Goal: Navigation & Orientation: Find specific page/section

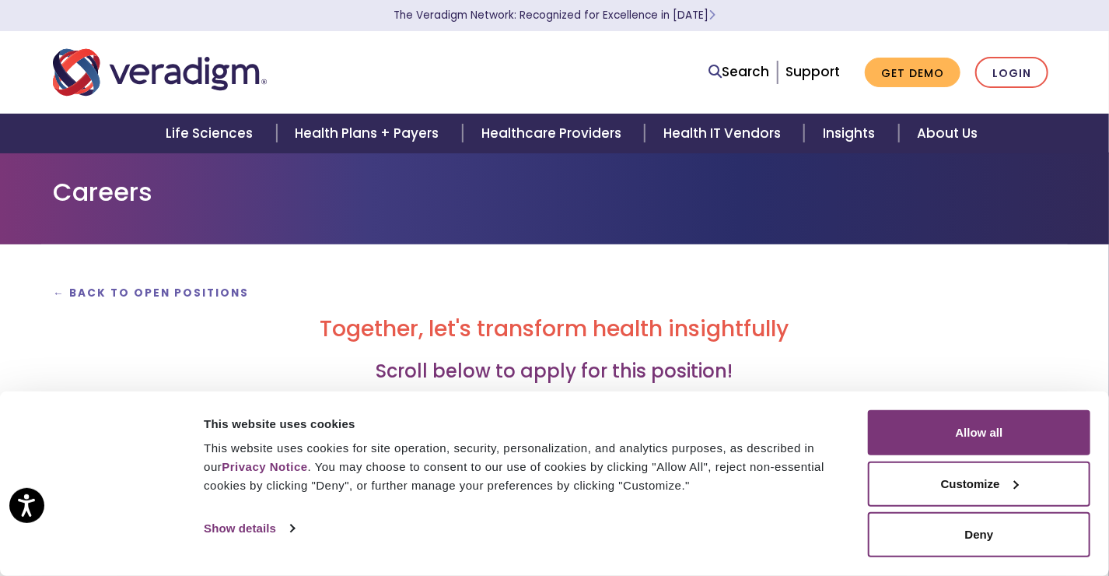
click at [547, 177] on h1 "Careers" at bounding box center [555, 192] width 1004 height 30
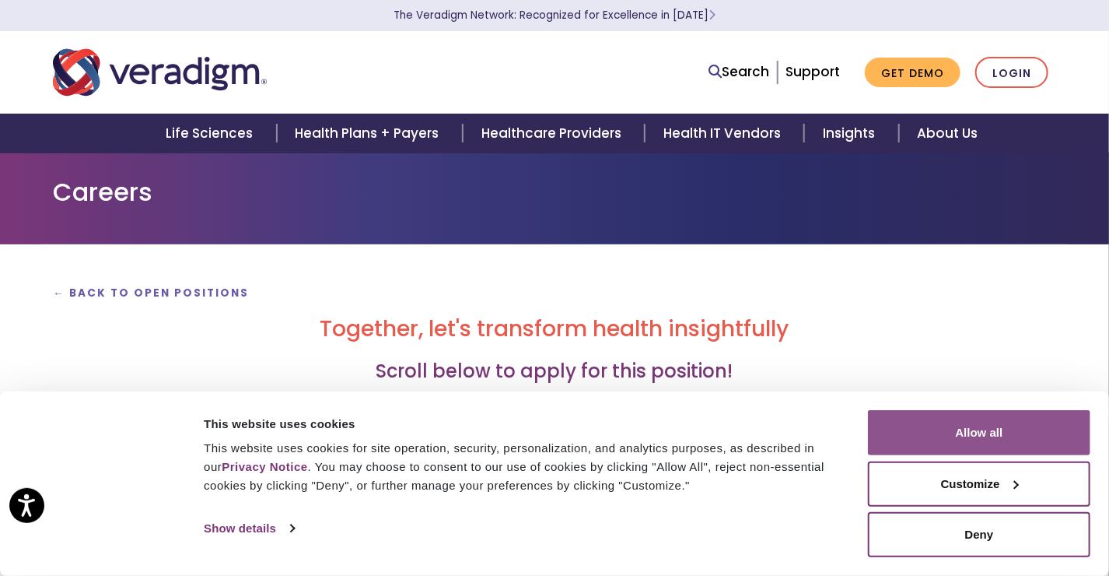
click at [969, 434] on button "Allow all" at bounding box center [979, 432] width 222 height 45
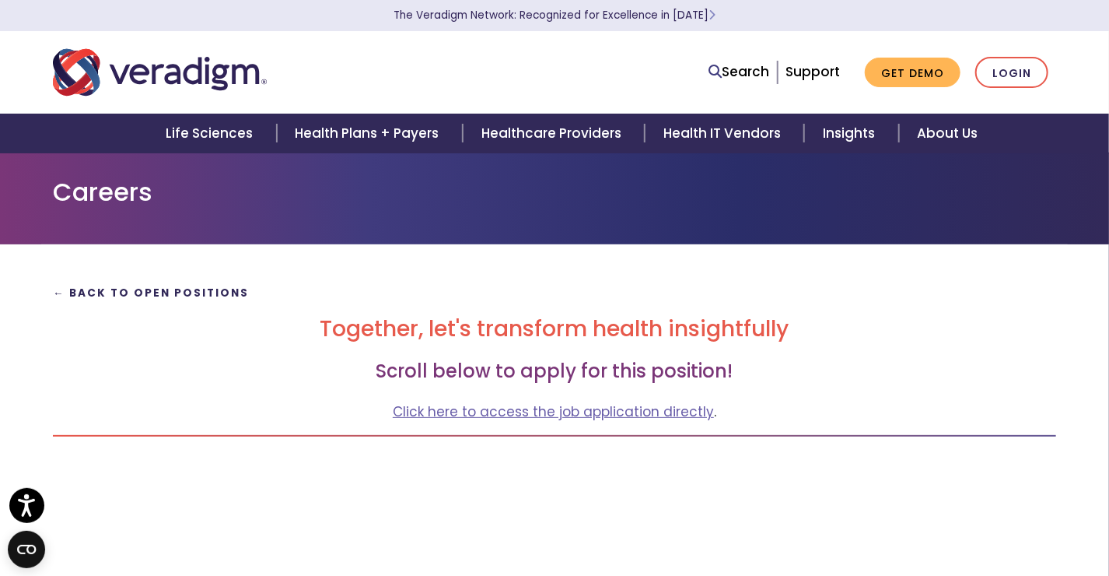
click at [129, 296] on strong "← Back to Open Positions" at bounding box center [151, 293] width 196 height 15
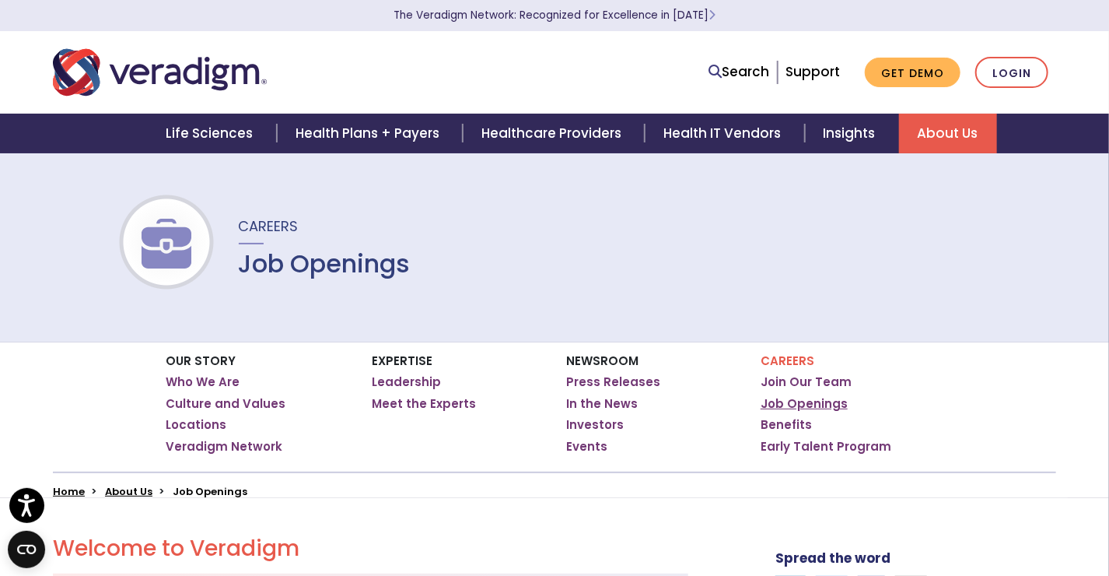
click at [780, 403] on link "Job Openings" at bounding box center [804, 404] width 87 height 16
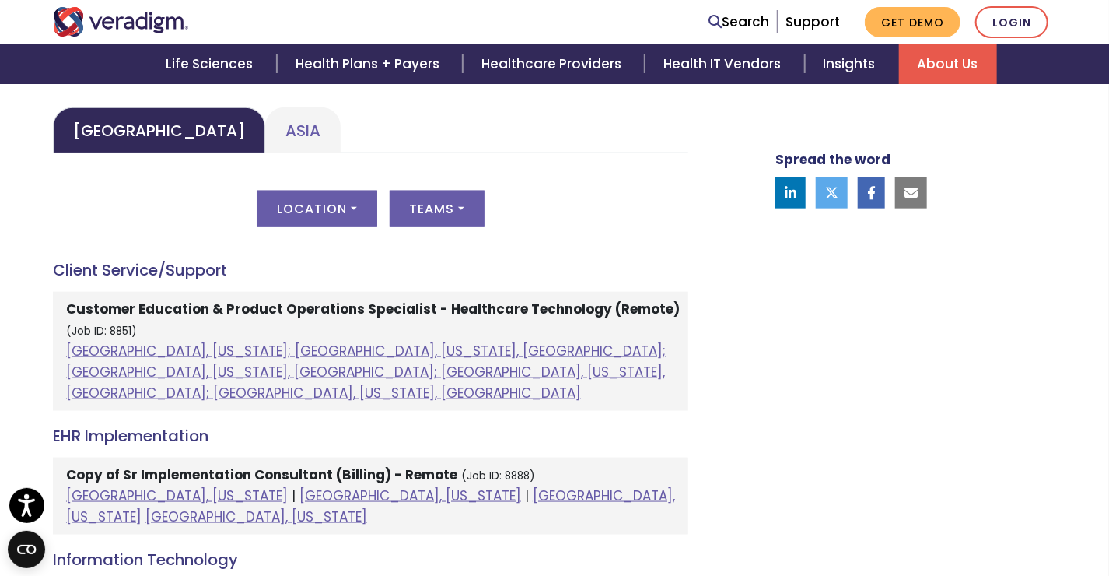
scroll to position [749, 0]
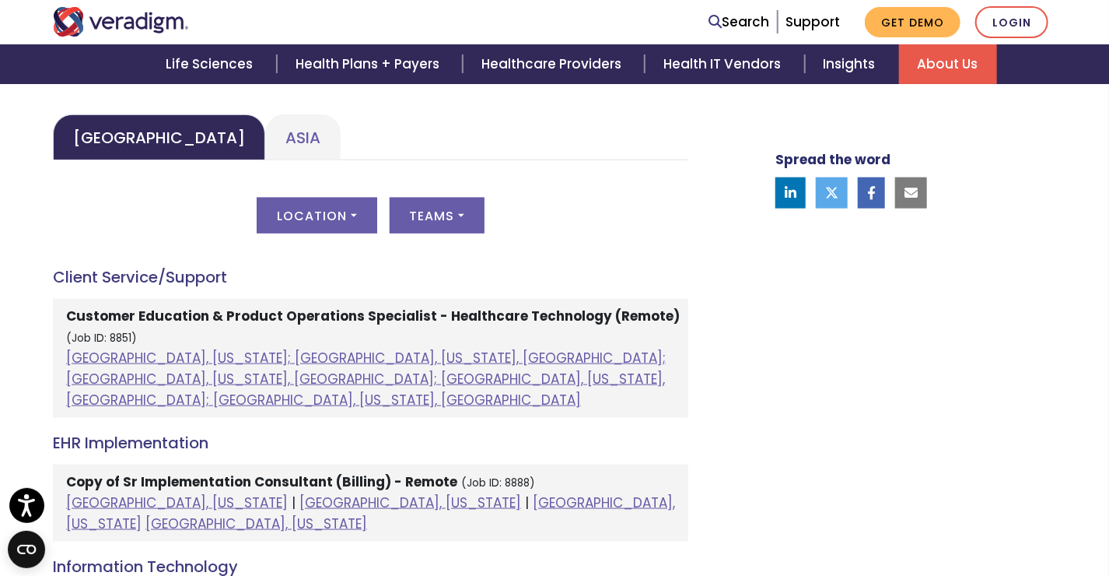
click at [571, 315] on strong "Customer Education & Product Operations Specialist - Healthcare Technology (Rem…" at bounding box center [373, 316] width 614 height 19
click at [631, 321] on strong "Customer Education & Product Operations Specialist - Healthcare Technology (Rem…" at bounding box center [373, 316] width 614 height 19
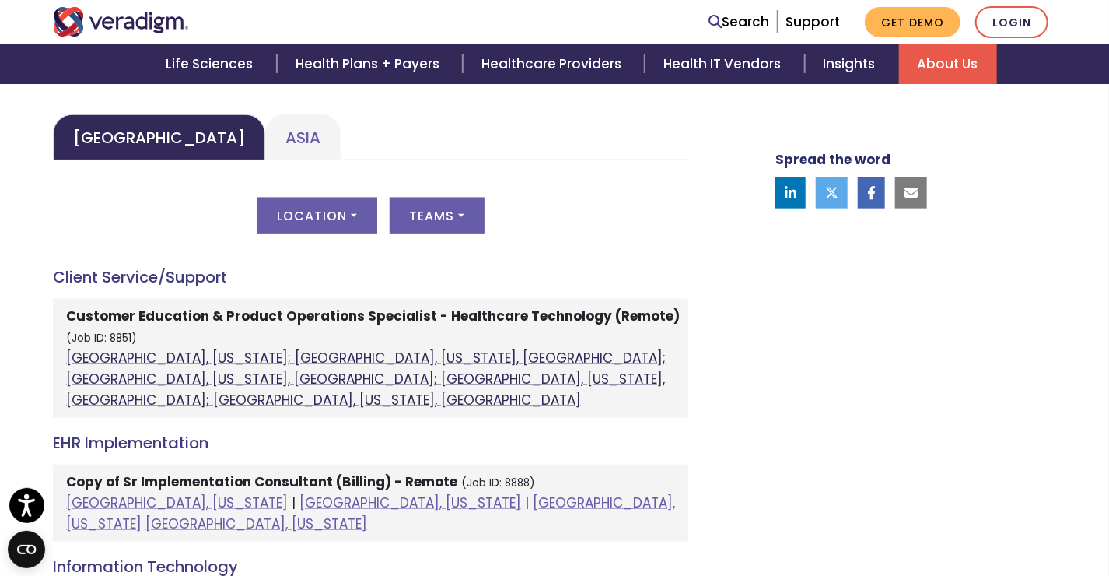
click at [556, 362] on link "Atlanta, Georgia; Orlando, Florida, United States; Phoenix, Arizona, United Sta…" at bounding box center [366, 379] width 600 height 61
